Goal: Task Accomplishment & Management: Manage account settings

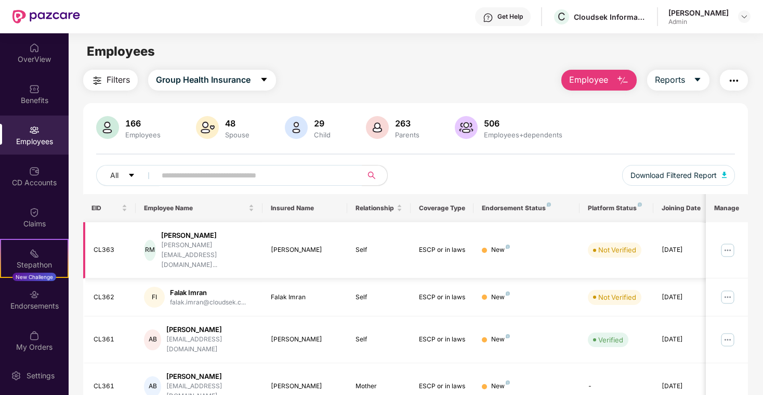
click at [253, 242] on div "[PERSON_NAME] [PERSON_NAME][EMAIL_ADDRESS][DOMAIN_NAME]..." at bounding box center [199, 250] width 110 height 40
click at [240, 234] on div "[PERSON_NAME]" at bounding box center [207, 235] width 93 height 10
click at [408, 242] on td "Self" at bounding box center [378, 250] width 63 height 57
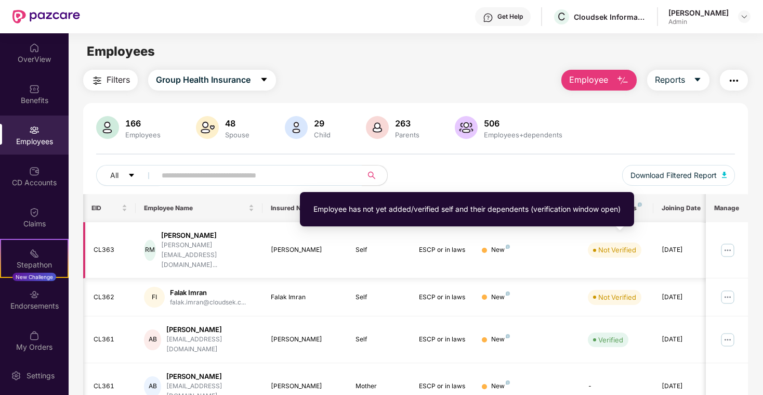
scroll to position [0, 11]
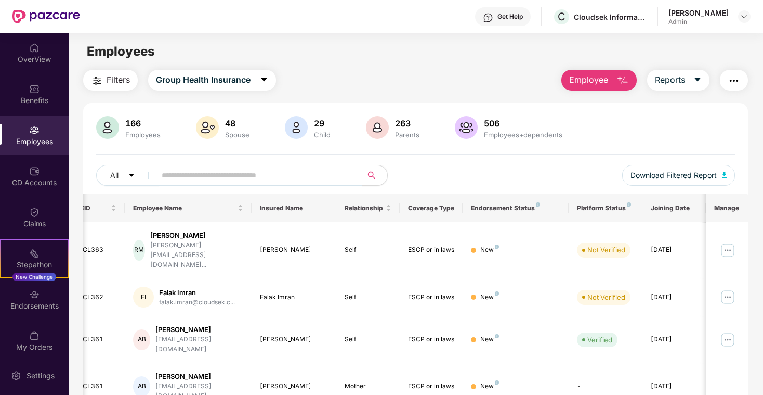
click at [346, 63] on main "Employees Filters Group Health Insurance Employee Reports 166 Employees 48 Spou…" at bounding box center [416, 230] width 694 height 395
